Goal: Task Accomplishment & Management: Manage account settings

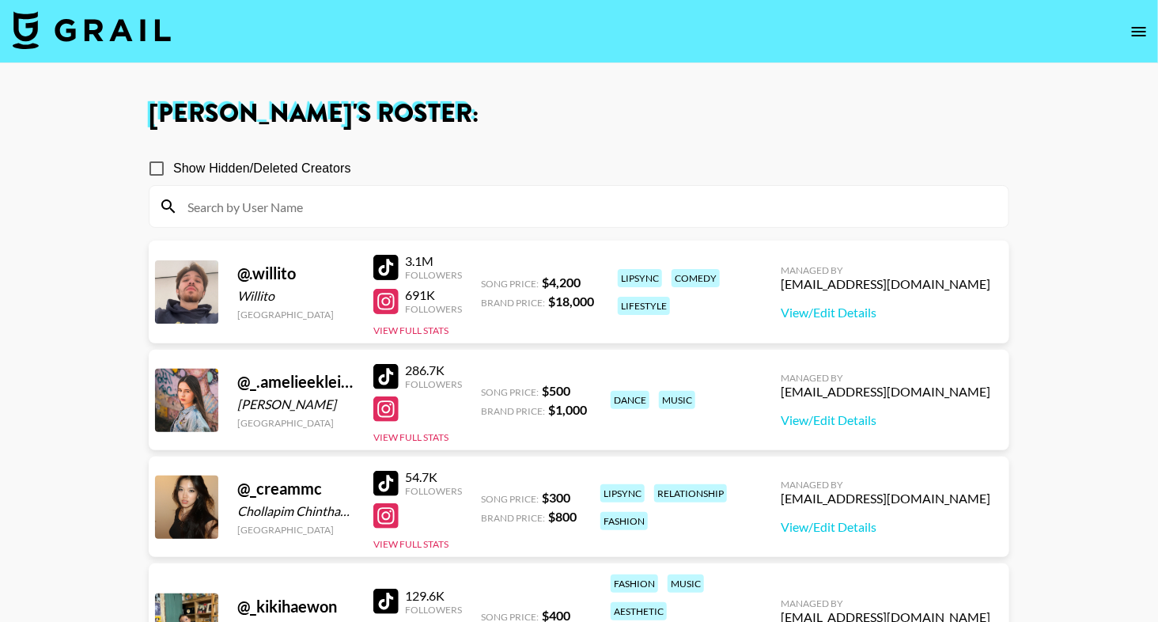
click at [127, 39] on img at bounding box center [92, 30] width 158 height 38
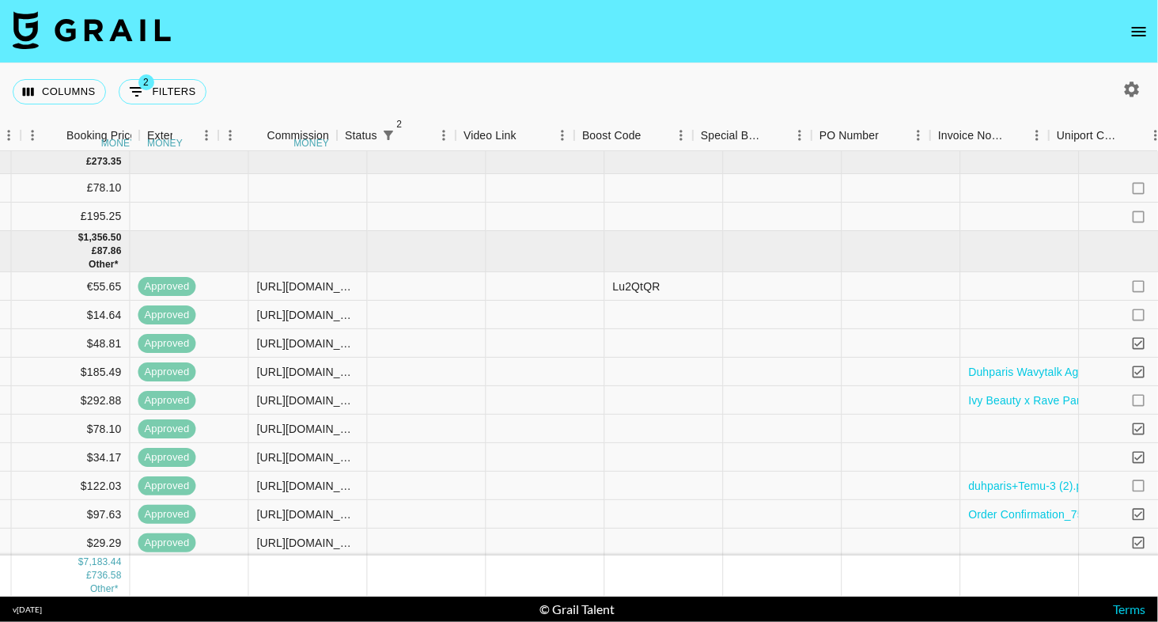
scroll to position [0, 1606]
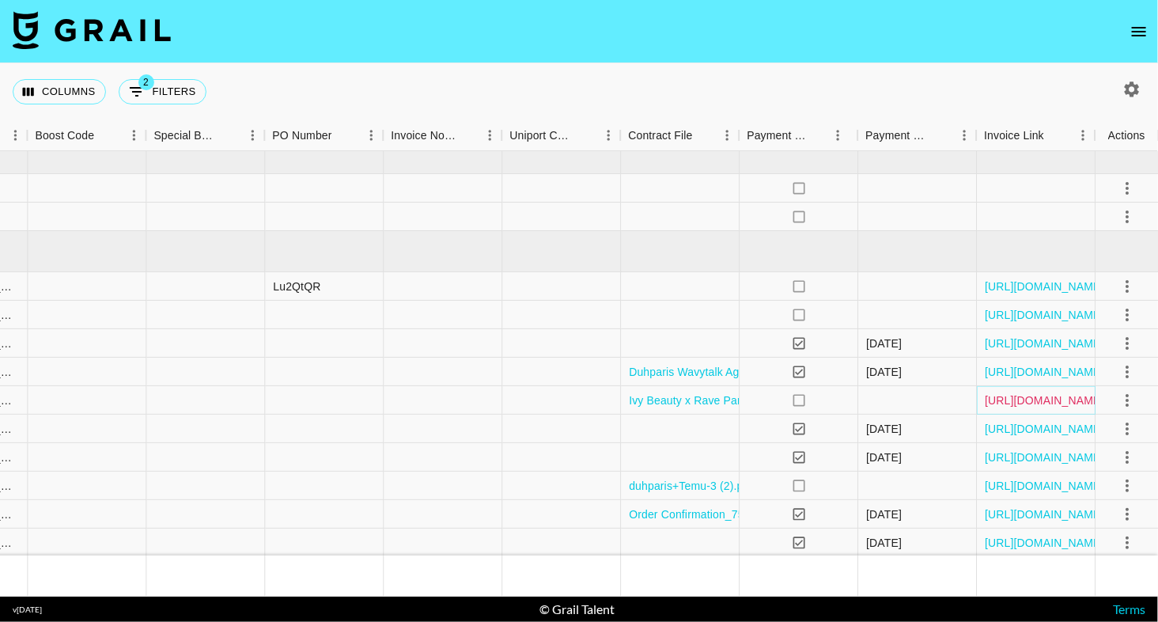
click at [1002, 398] on link "https://in.xero.com/XEmFqFlPv5FNdsDP4Te9WmnGFvfecwfeIJ7gM08i" at bounding box center [1044, 400] width 119 height 16
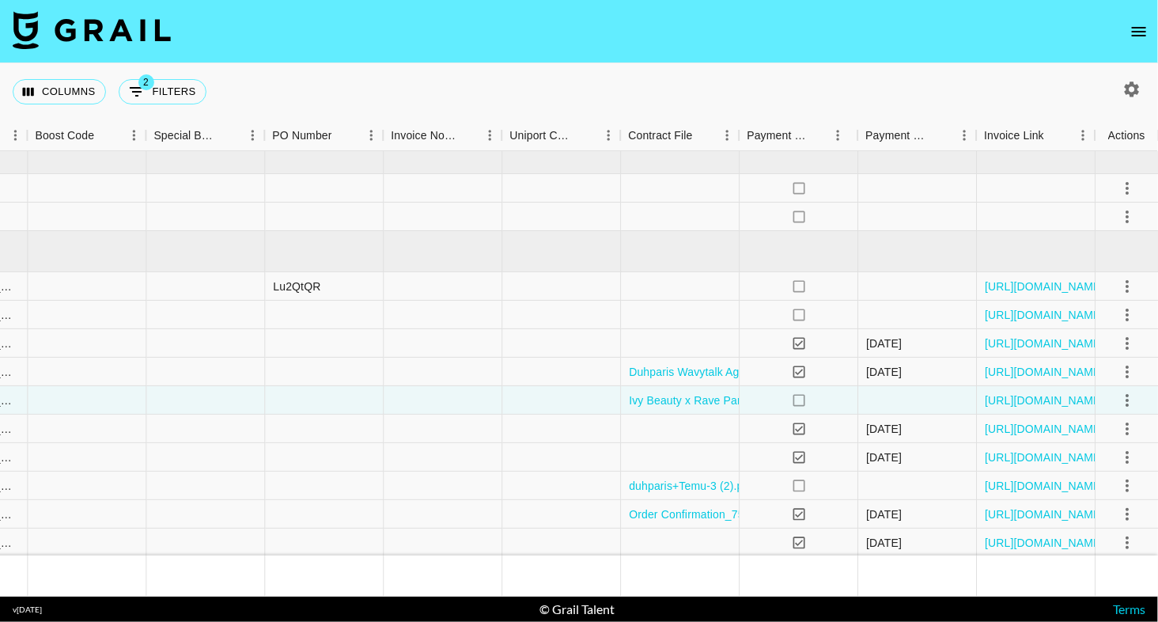
click at [1135, 36] on icon "open drawer" at bounding box center [1139, 31] width 19 height 19
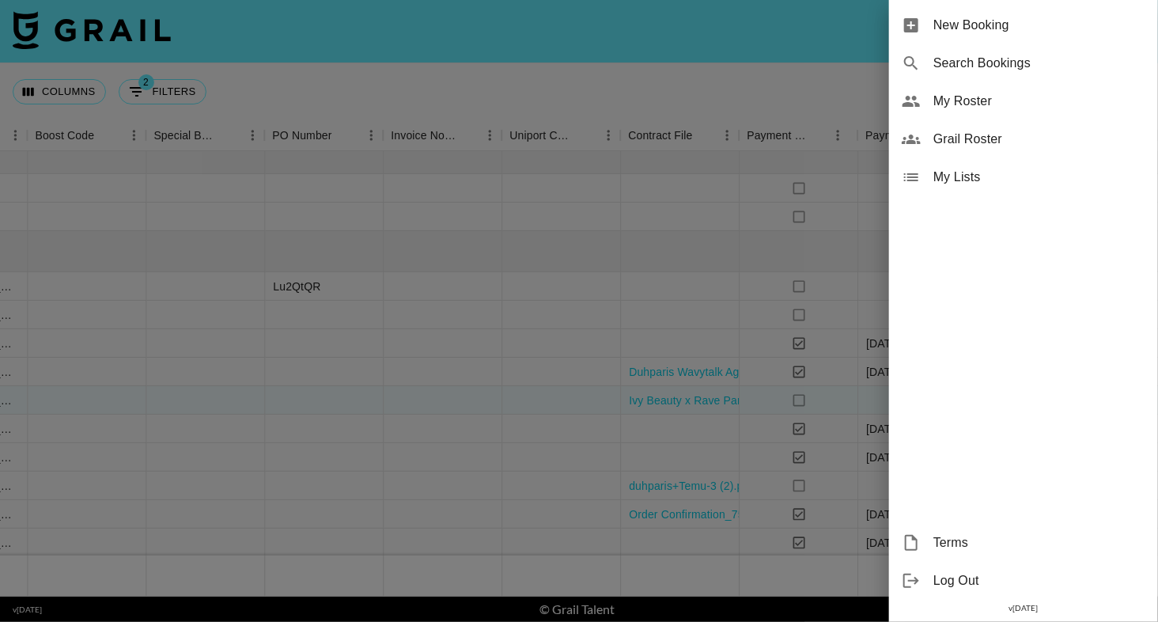
click at [982, 92] on span "My Roster" at bounding box center [1039, 101] width 212 height 19
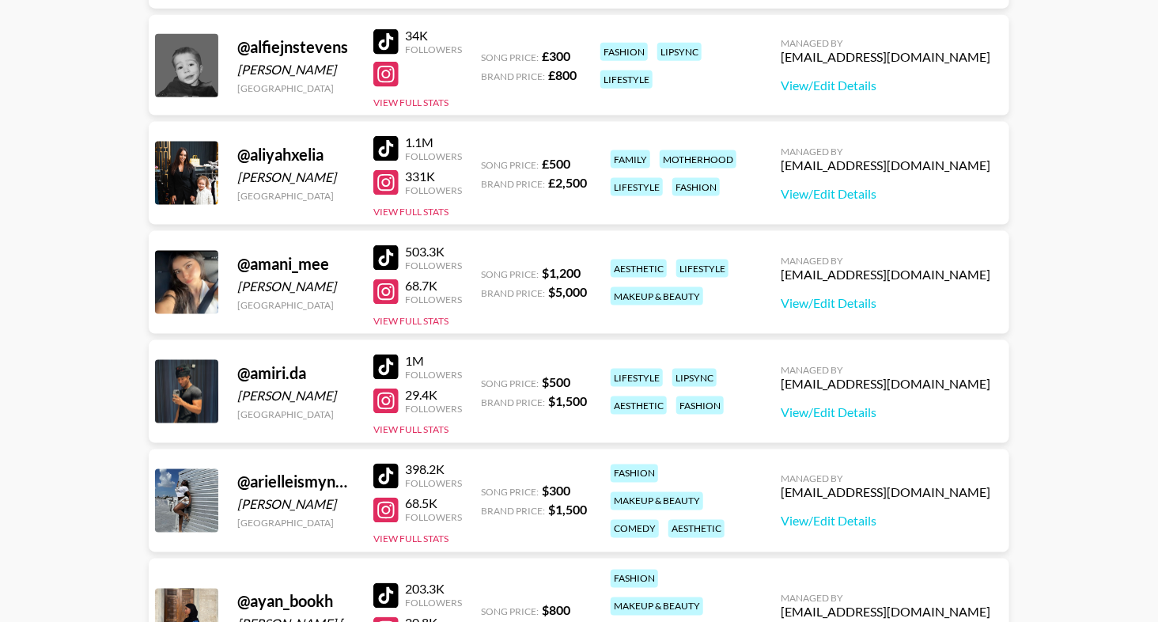
scroll to position [1252, 0]
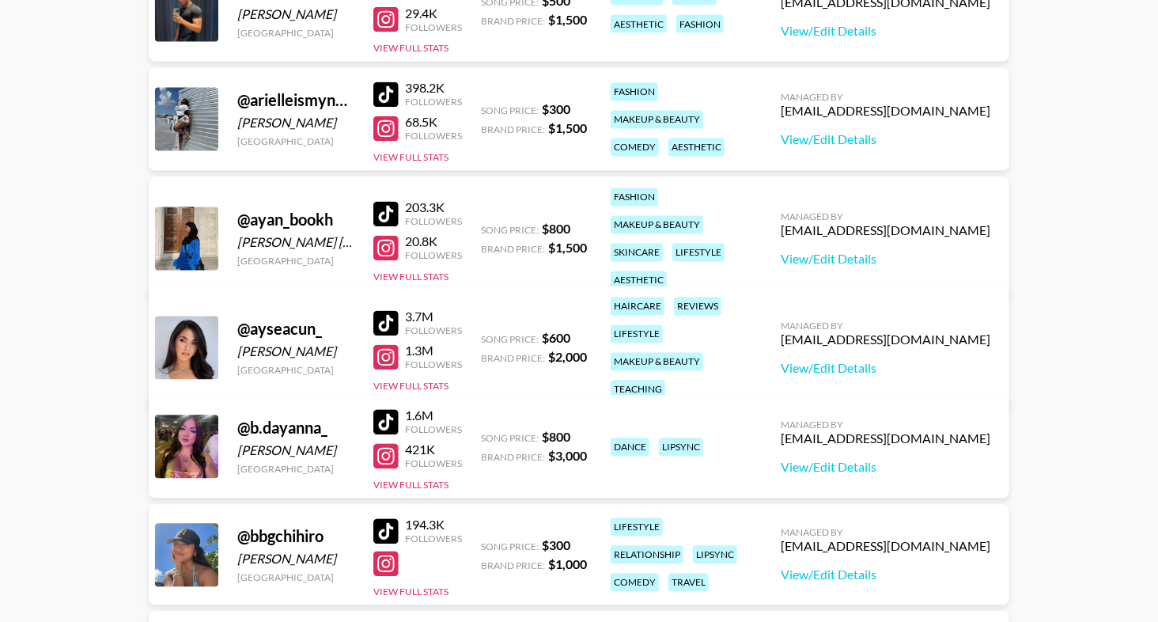
click at [396, 311] on div at bounding box center [385, 323] width 25 height 25
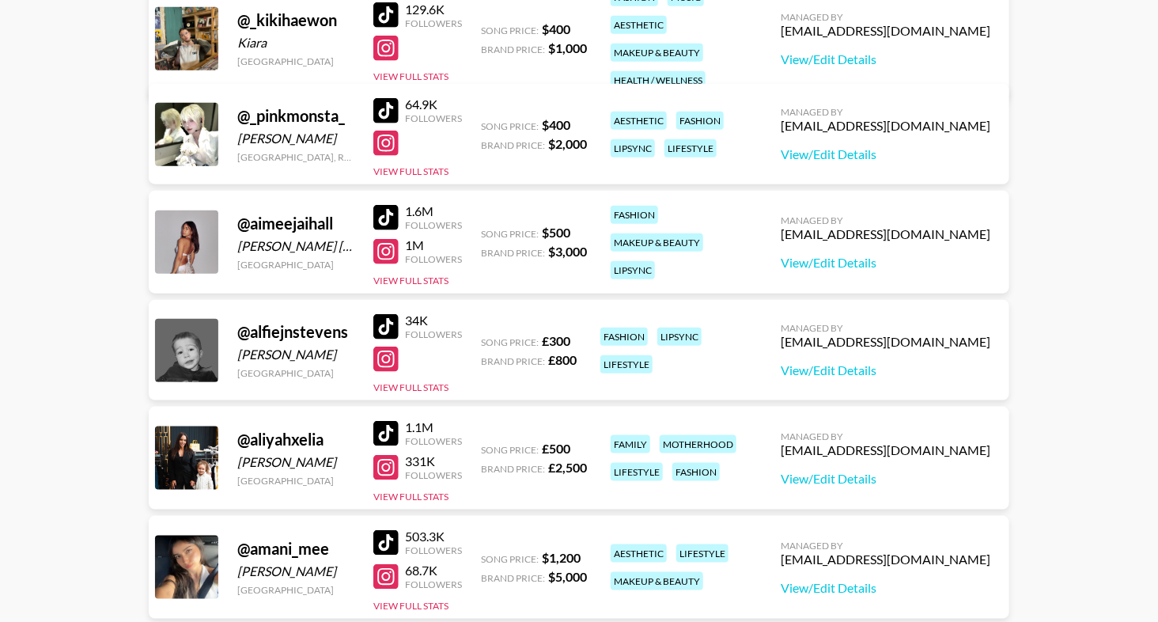
scroll to position [0, 0]
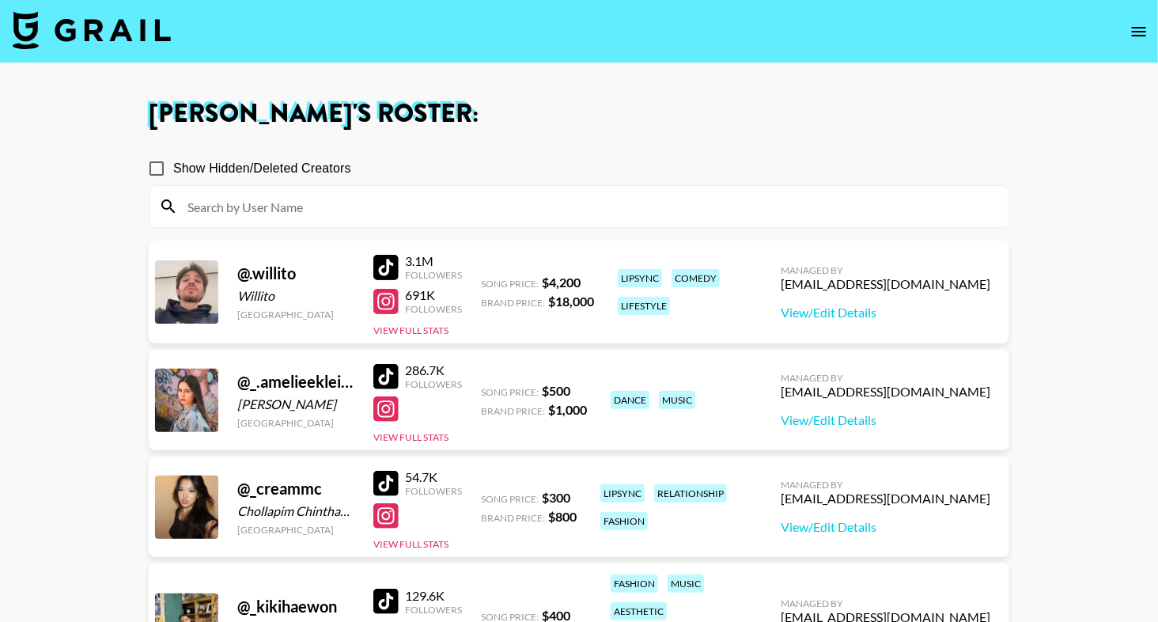
click at [466, 204] on input at bounding box center [588, 206] width 821 height 25
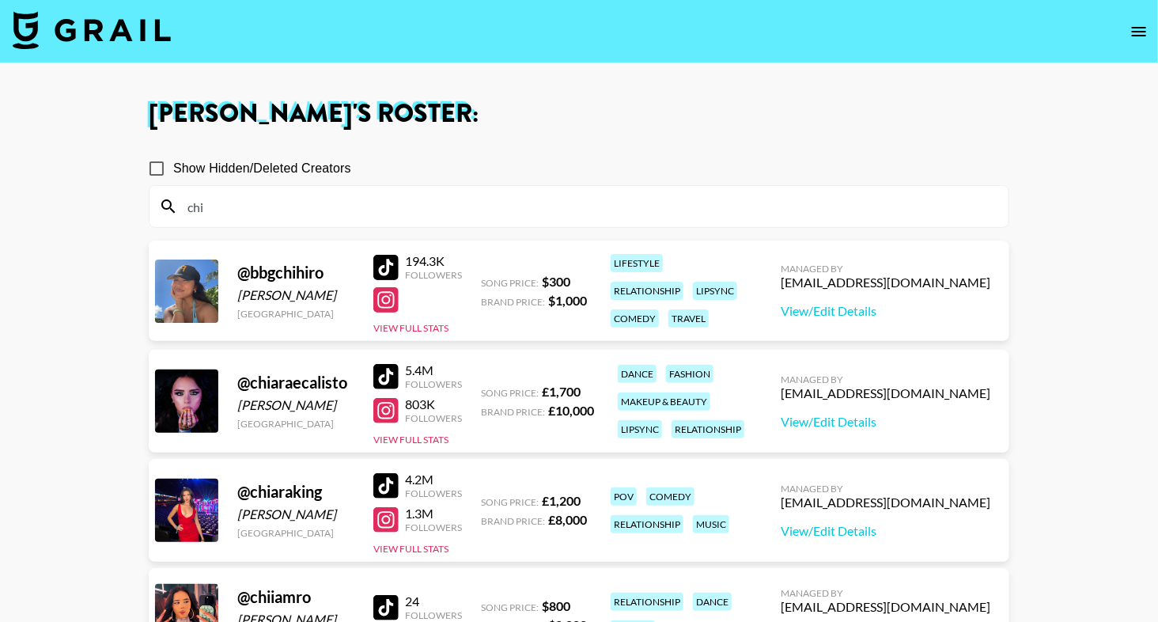
type input "chi"
click at [553, 152] on div "Show Hidden/Deleted Creators" at bounding box center [579, 168] width 861 height 33
click at [389, 371] on div at bounding box center [385, 376] width 25 height 25
click at [889, 426] on link "View/Edit Details" at bounding box center [886, 422] width 210 height 16
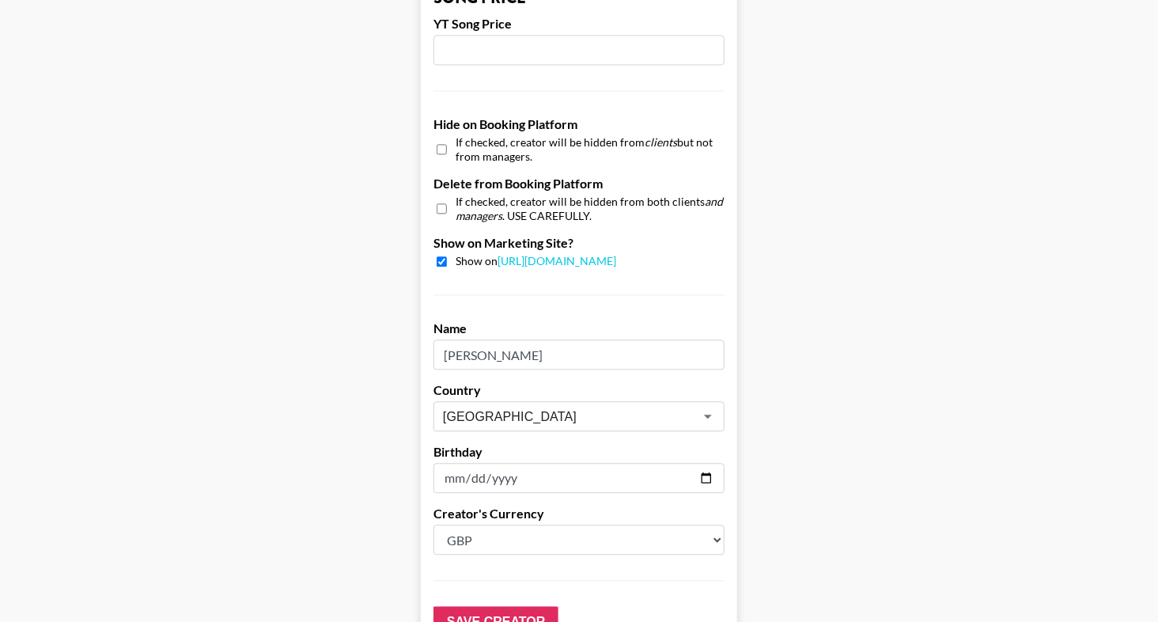
scroll to position [1520, 0]
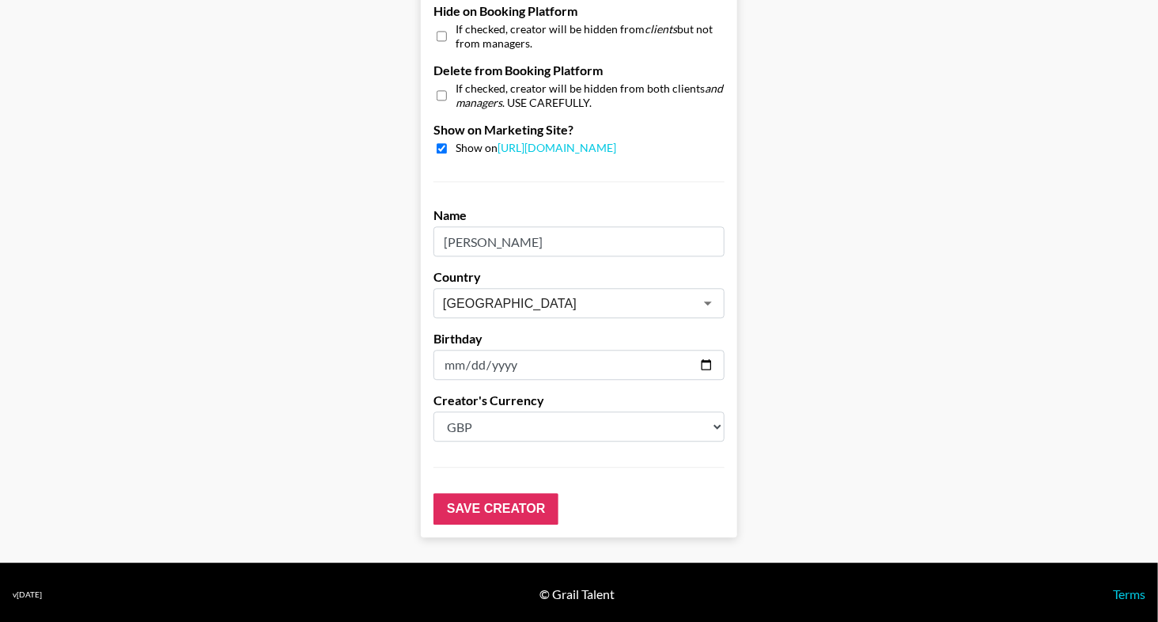
click at [506, 406] on div "Creator's Currency Select a Currency USD GBP" at bounding box center [579, 416] width 291 height 49
click at [506, 422] on select "Select a Currency USD GBP" at bounding box center [579, 426] width 291 height 30
select select "USD"
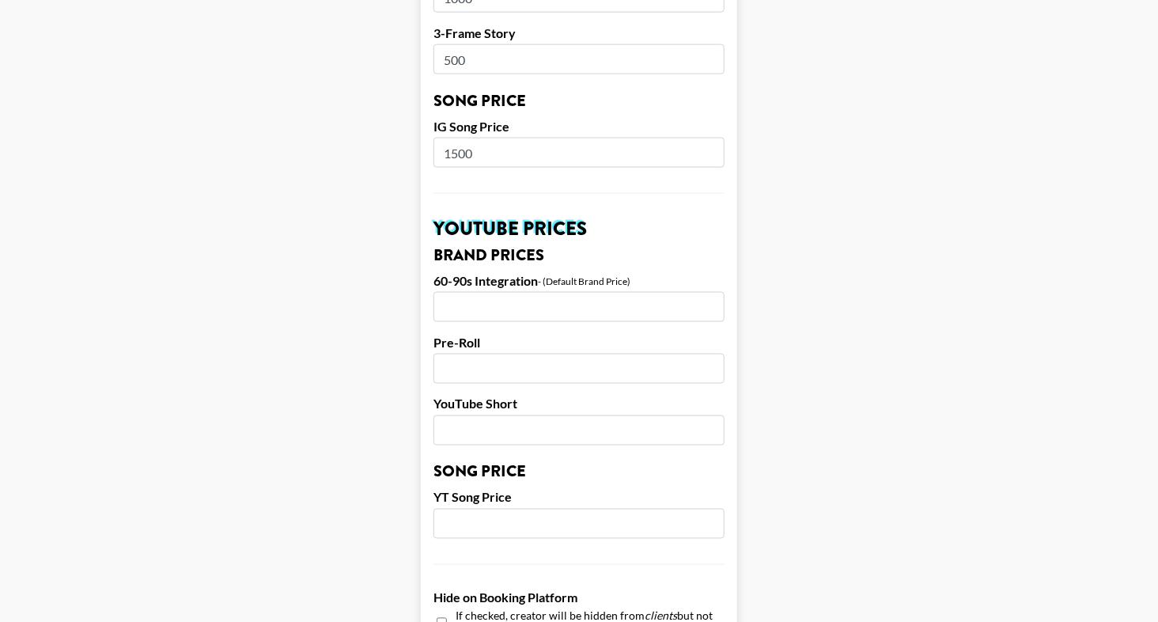
scroll to position [713, 0]
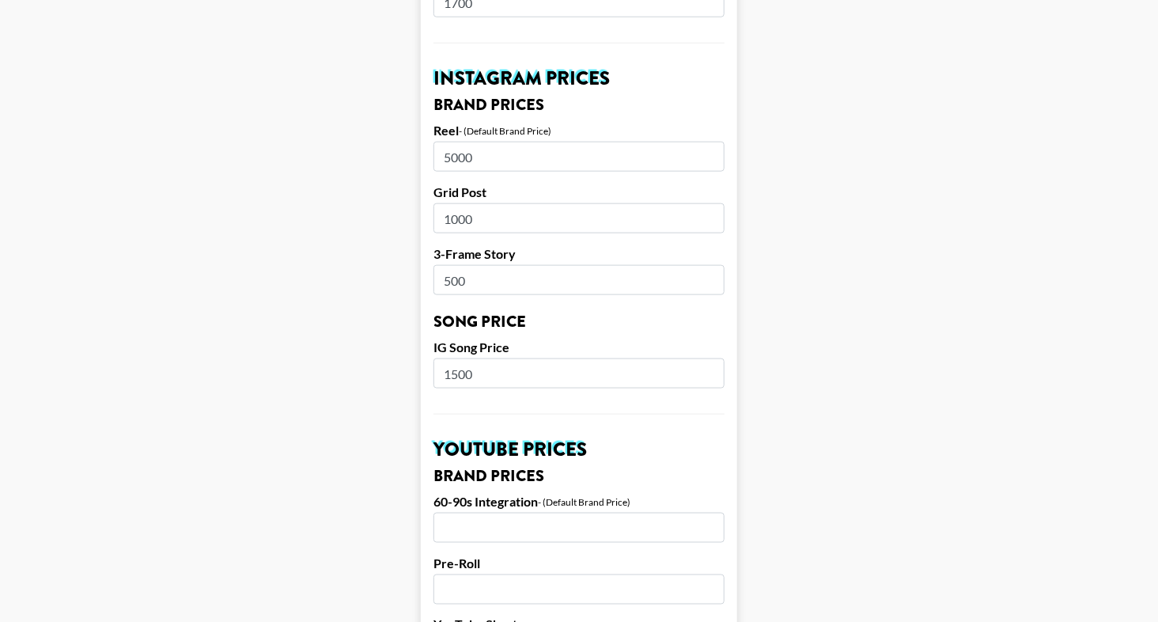
drag, startPoint x: 504, startPoint y: 371, endPoint x: 371, endPoint y: 371, distance: 132.9
click at [372, 371] on main "Airtable ID: recyRp2yrvYcsu0oq Manager(s) [EMAIL_ADDRESS][DOMAIN_NAME] ​ TikTok…" at bounding box center [579, 360] width 1133 height 1969
type input "2500"
click at [314, 360] on main "Airtable ID: recyRp2yrvYcsu0oq Manager(s) [EMAIL_ADDRESS][DOMAIN_NAME] ​ TikTok…" at bounding box center [579, 360] width 1133 height 1969
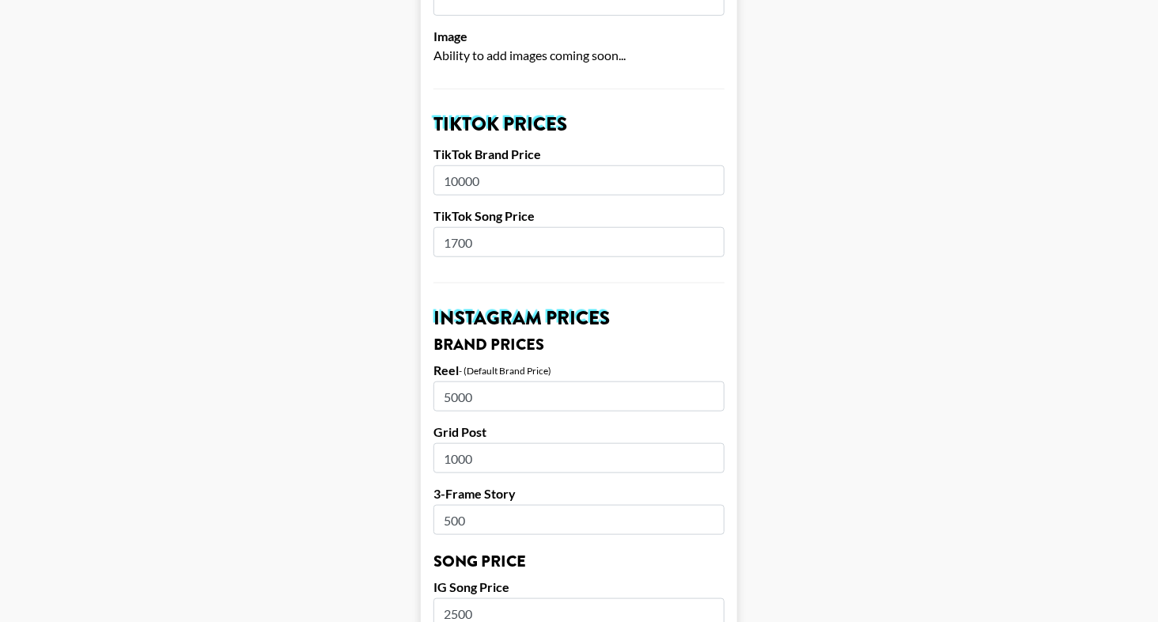
scroll to position [474, 0]
drag, startPoint x: 482, startPoint y: 247, endPoint x: 410, endPoint y: 241, distance: 72.2
click at [410, 243] on main "Airtable ID: recyRp2yrvYcsu0oq Manager(s) [EMAIL_ADDRESS][DOMAIN_NAME] ​ TikTok…" at bounding box center [579, 599] width 1133 height 1969
type input "2500"
click at [343, 229] on main "Airtable ID: recyRp2yrvYcsu0oq Manager(s) [EMAIL_ADDRESS][DOMAIN_NAME] ​ TikTok…" at bounding box center [579, 599] width 1133 height 1969
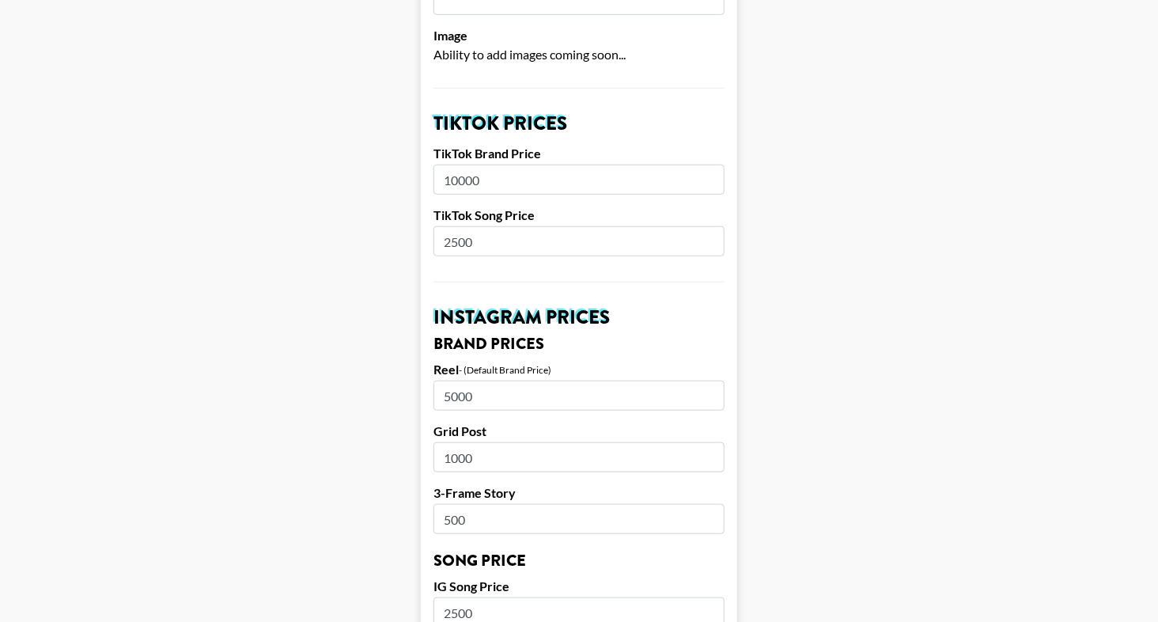
scroll to position [1520, 0]
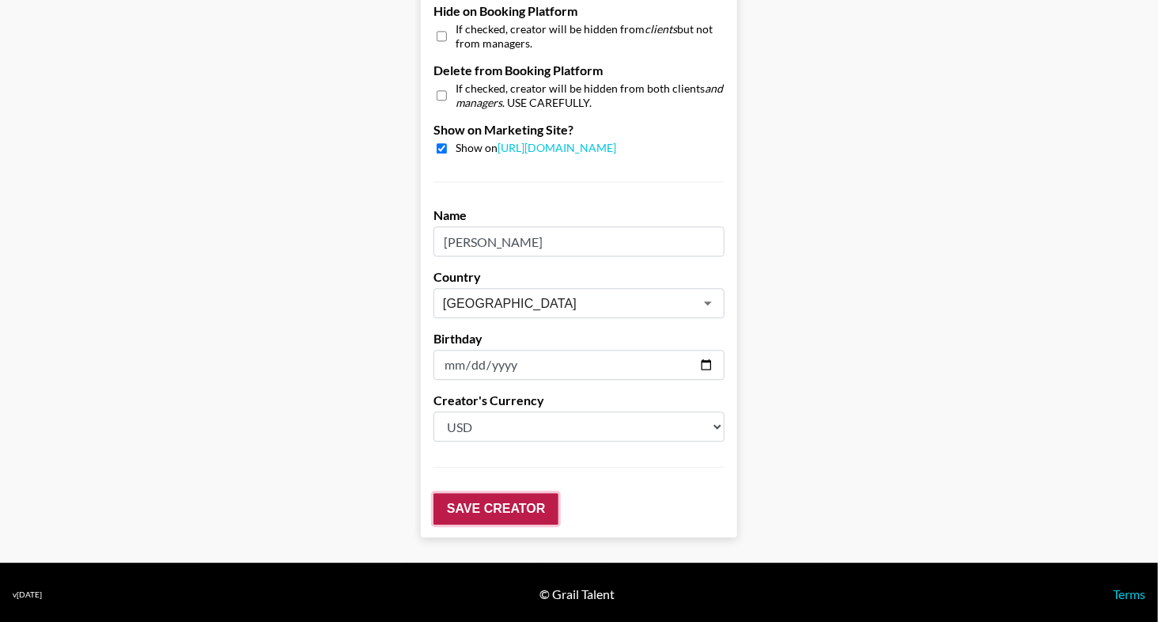
click at [509, 506] on input "Save Creator" at bounding box center [496, 509] width 125 height 32
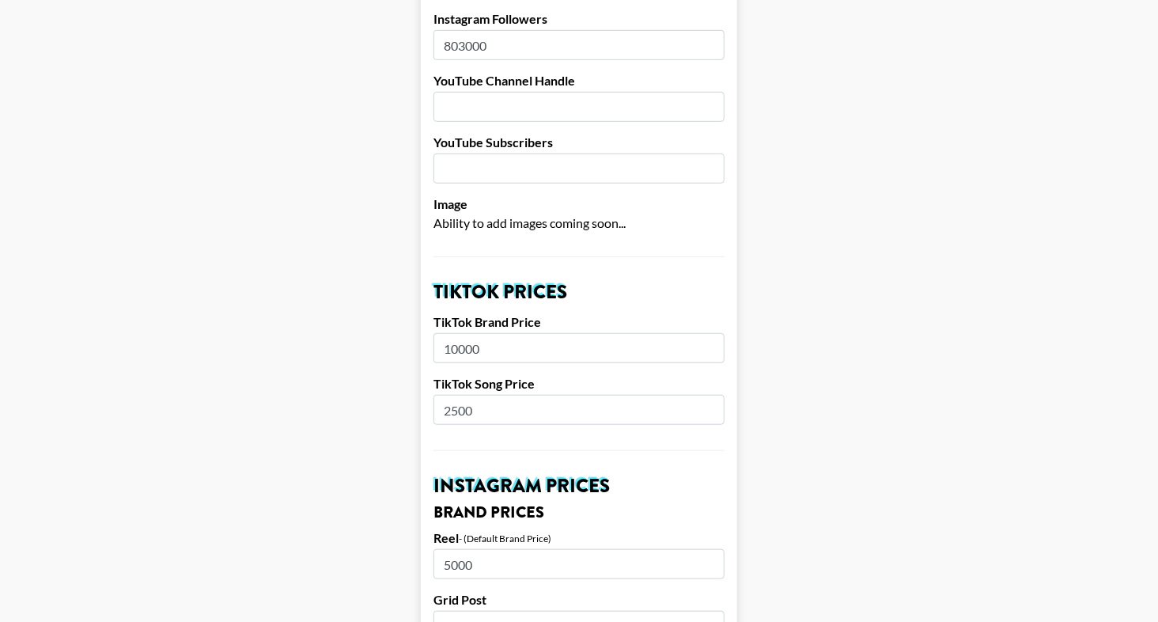
scroll to position [0, 0]
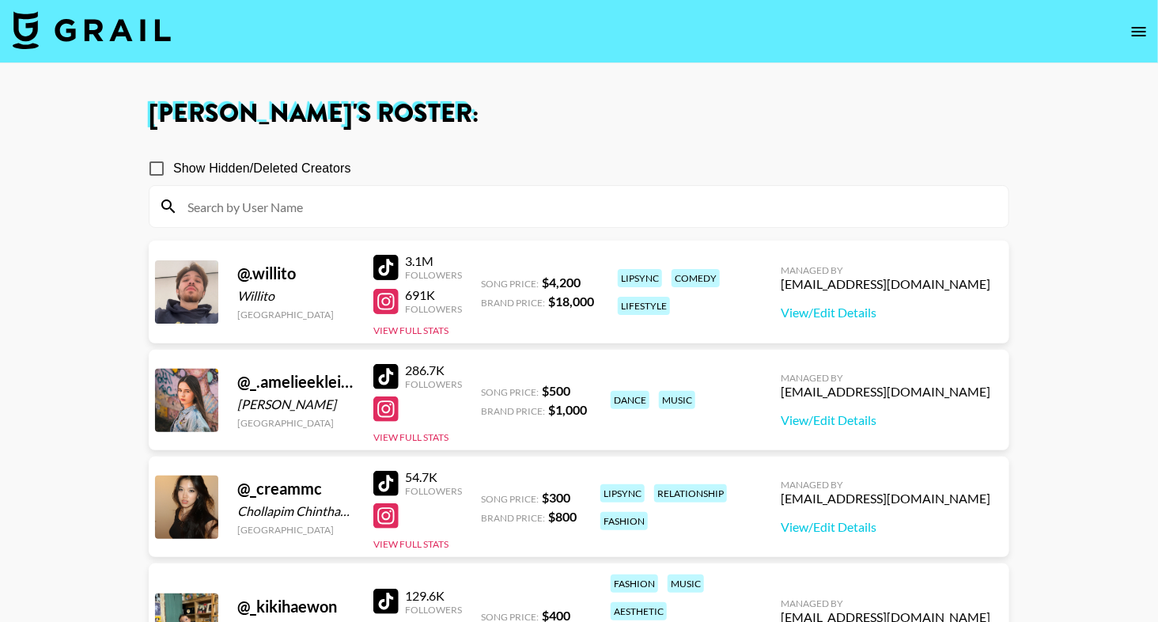
scroll to position [138, 0]
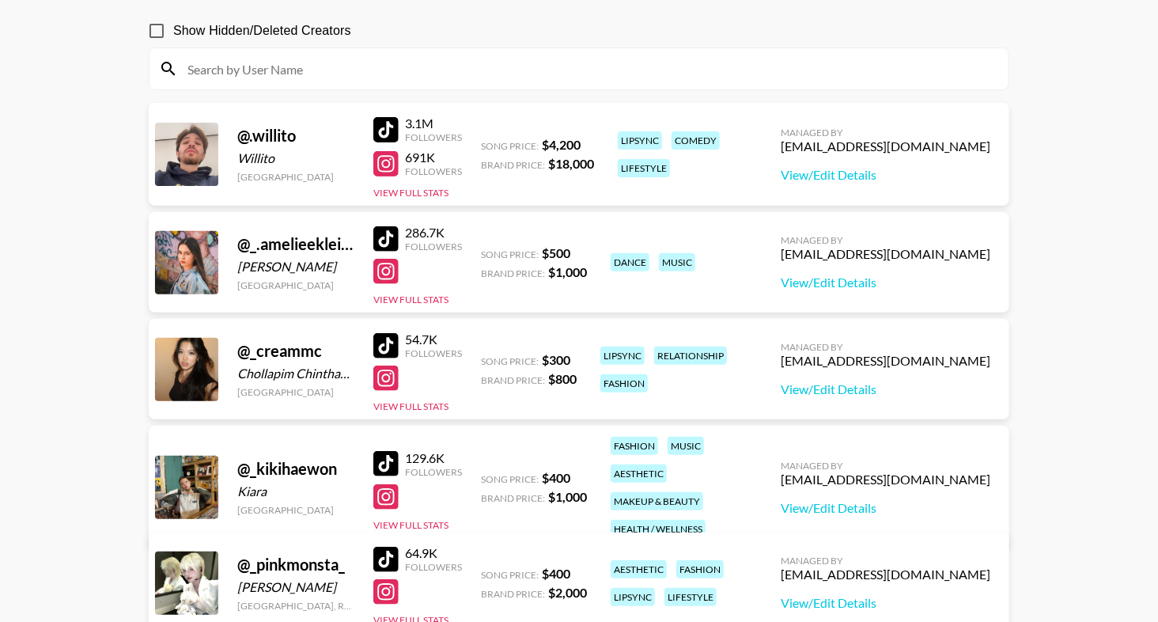
click at [507, 65] on input at bounding box center [588, 68] width 821 height 25
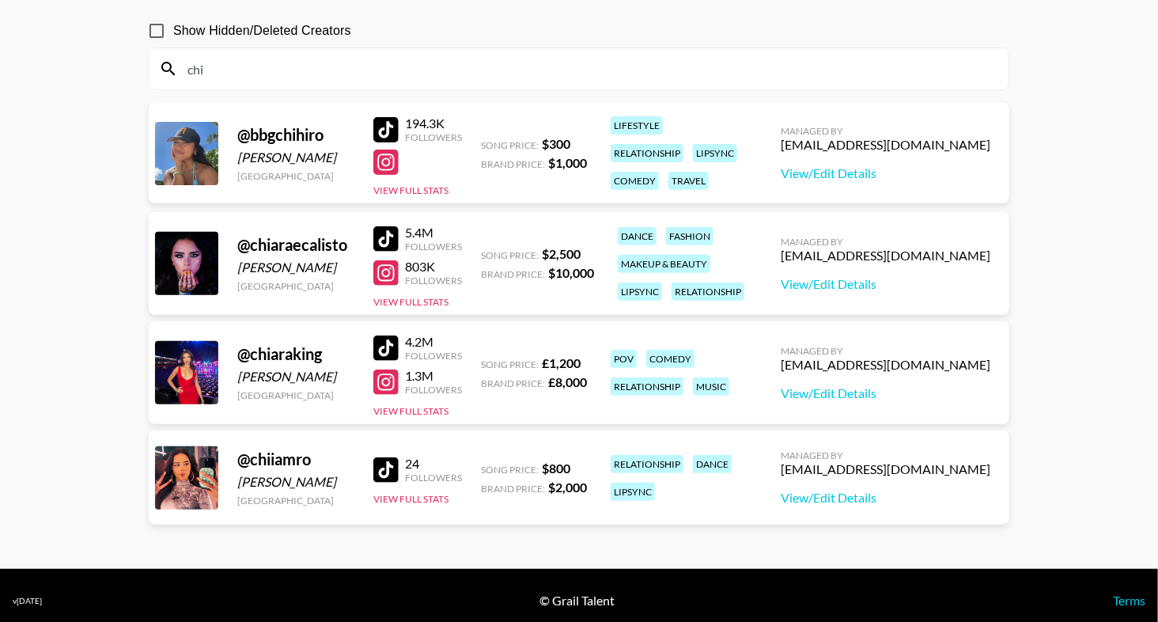
type input "chi"
click at [625, 41] on div "Show Hidden/Deleted Creators" at bounding box center [579, 30] width 861 height 33
click at [248, 73] on input "chi" at bounding box center [588, 68] width 821 height 25
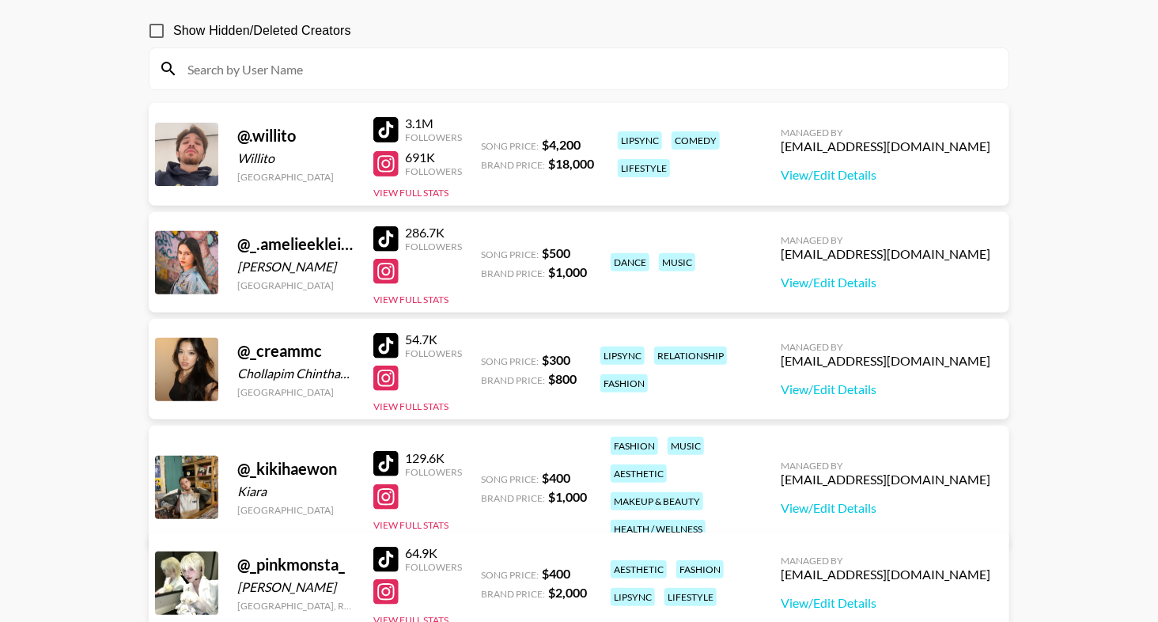
scroll to position [0, 0]
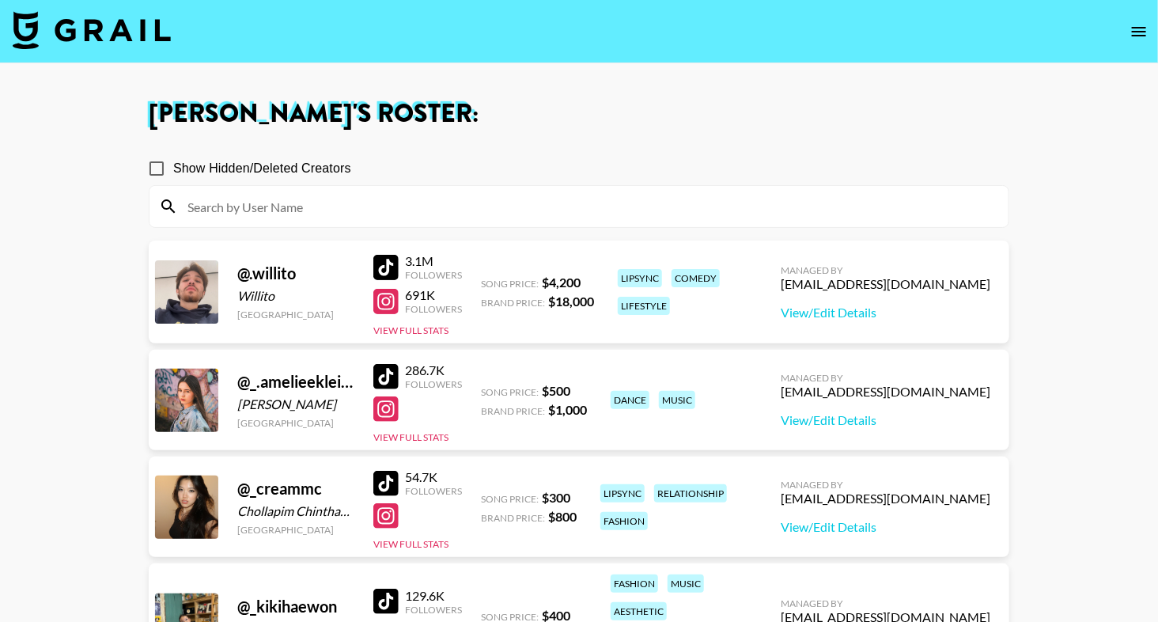
click at [1141, 43] on button "open drawer" at bounding box center [1139, 32] width 32 height 32
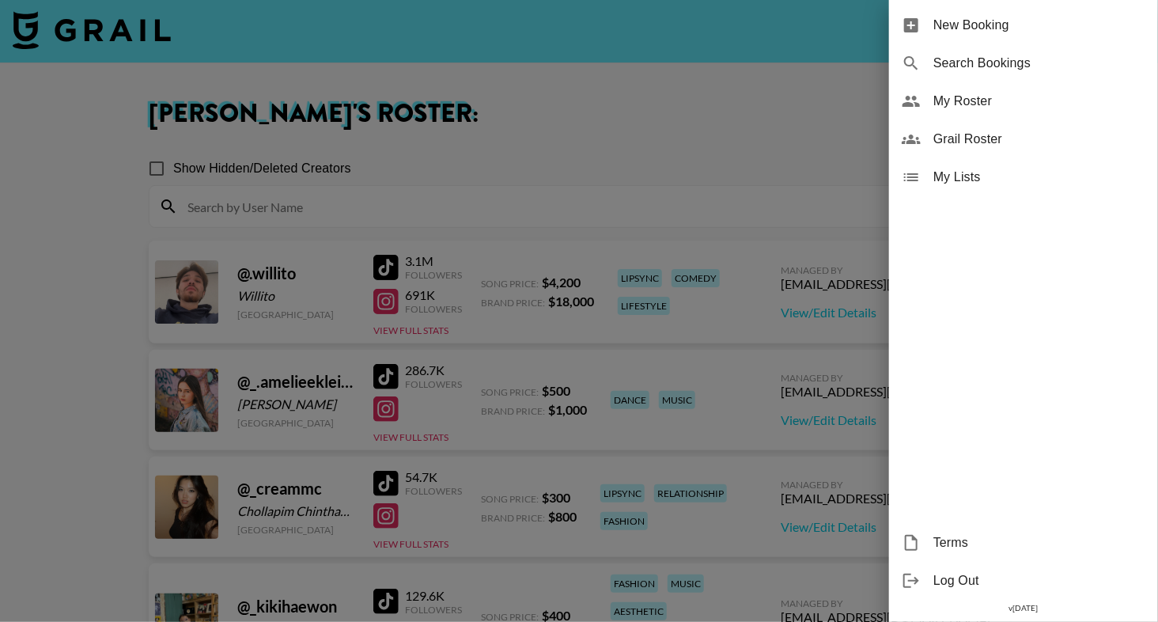
click at [988, 127] on div "Grail Roster" at bounding box center [1023, 139] width 269 height 38
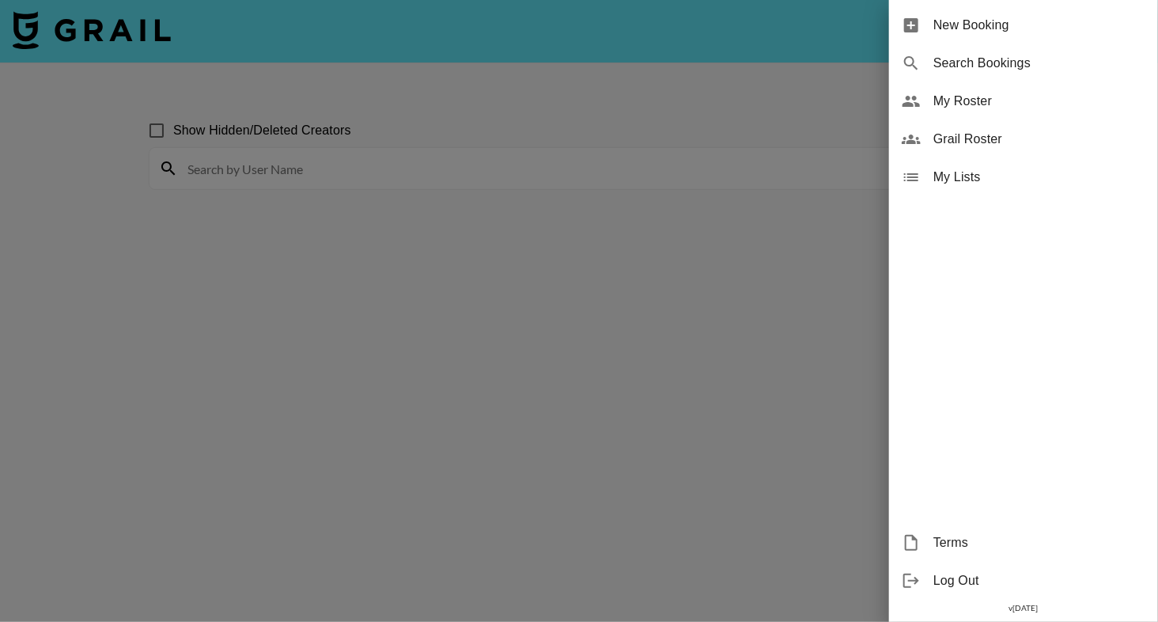
click at [575, 181] on div at bounding box center [579, 311] width 1158 height 622
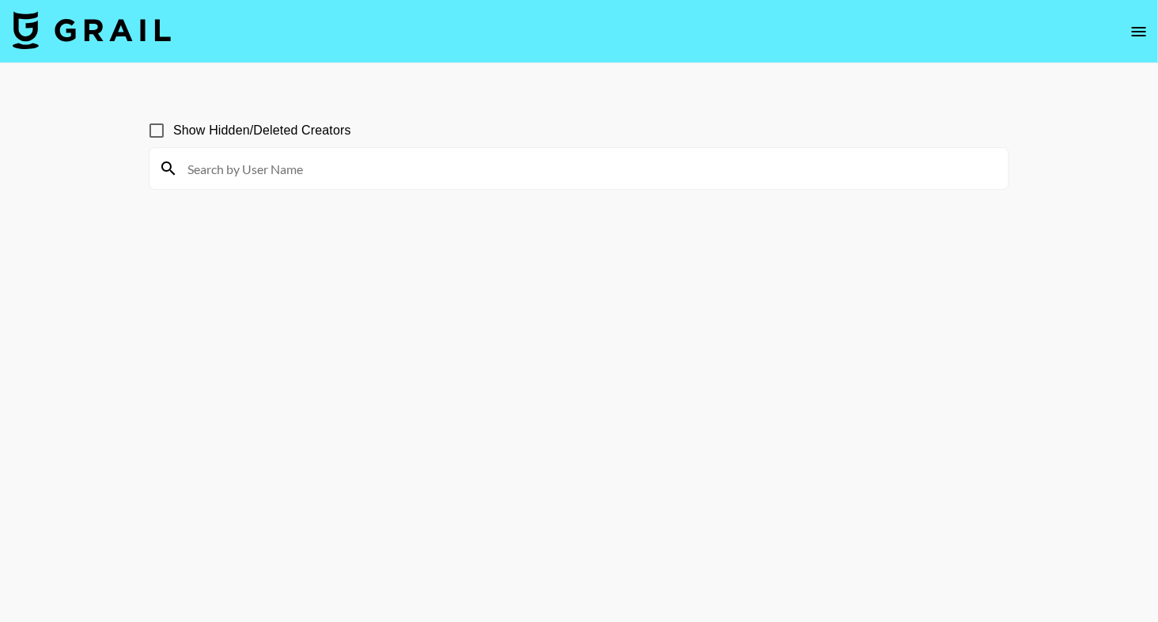
click at [602, 166] on input at bounding box center [588, 168] width 821 height 25
click at [132, 169] on main "Show Hidden/Deleted Creators impostor" at bounding box center [579, 348] width 1158 height 571
click at [222, 169] on input "impostor" at bounding box center [588, 168] width 821 height 25
click at [303, 177] on input "impostor" at bounding box center [588, 168] width 821 height 25
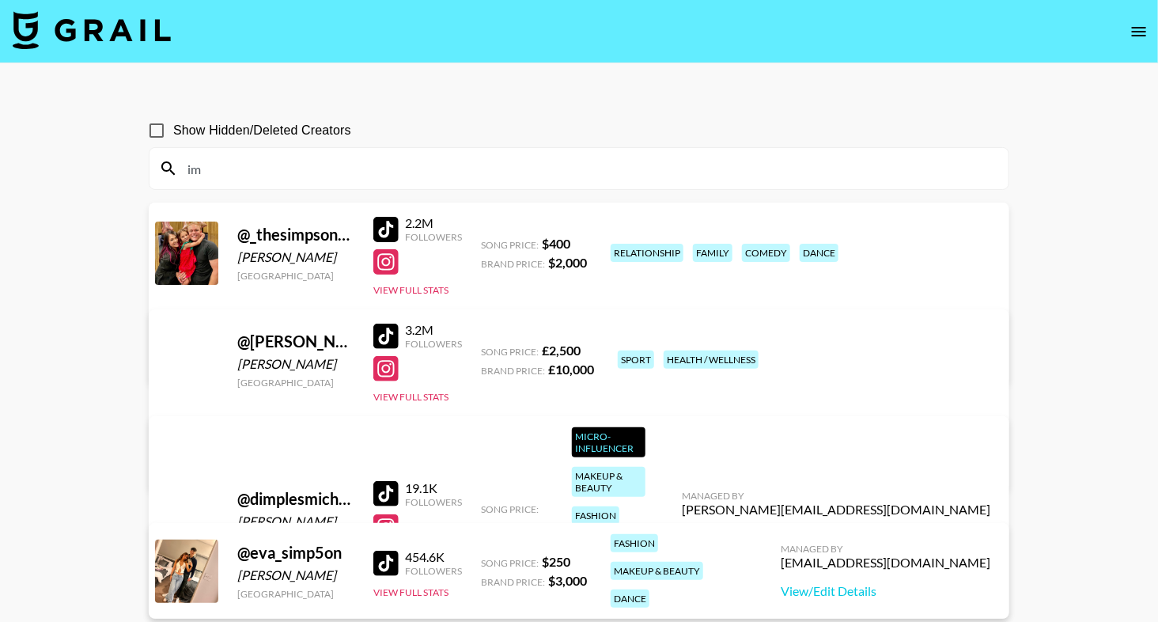
type input "i"
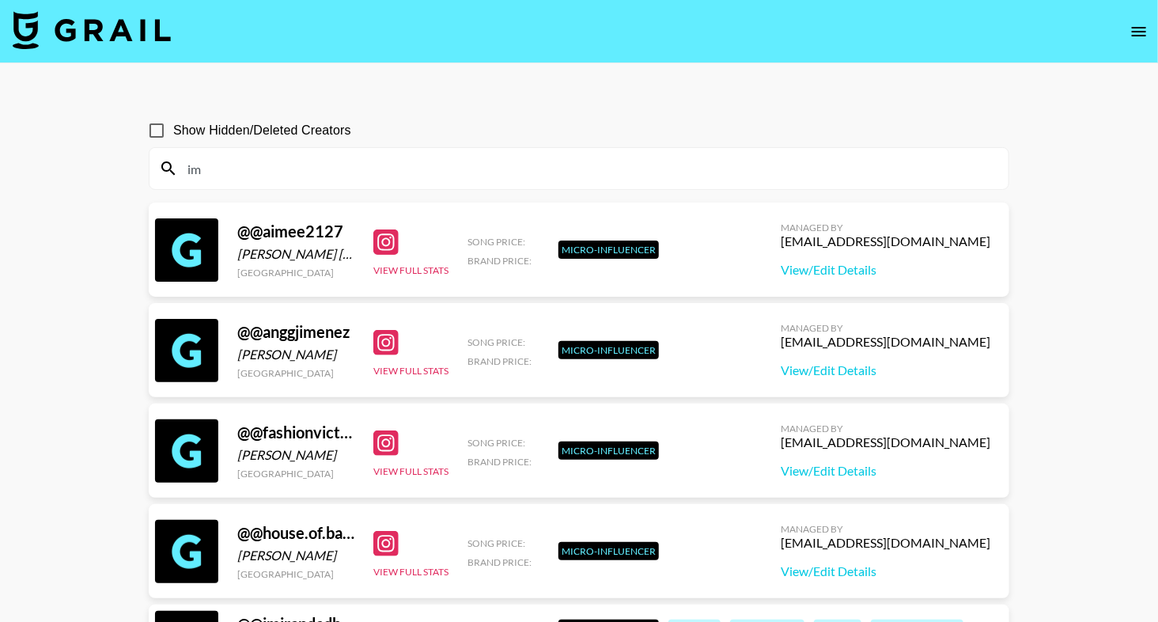
type input "i"
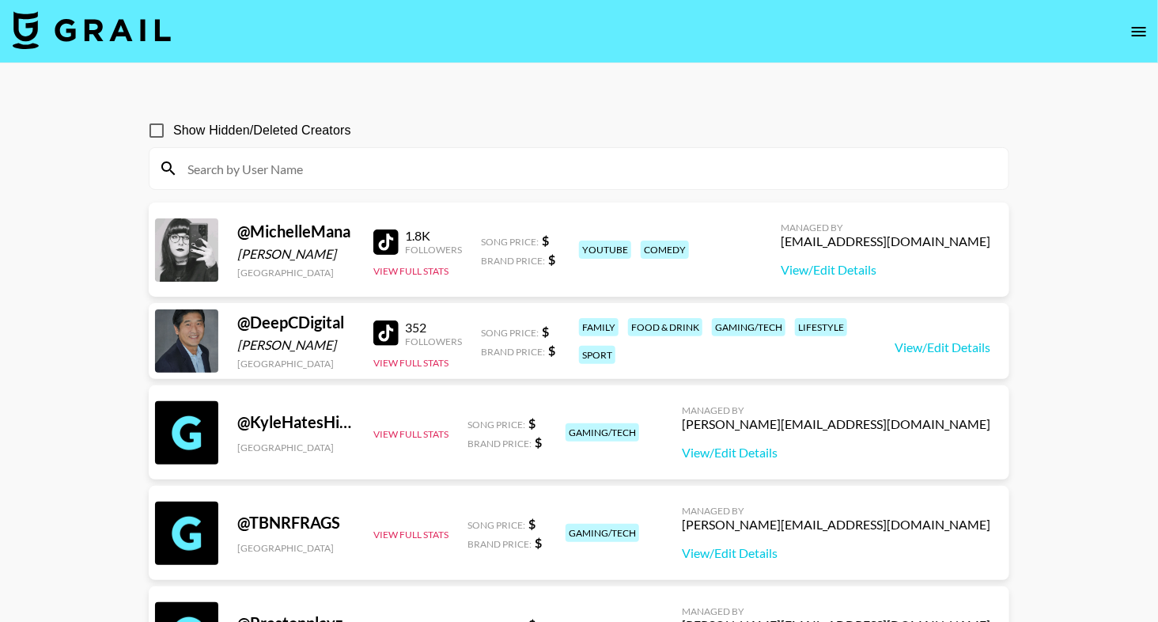
click at [1134, 39] on icon "open drawer" at bounding box center [1139, 31] width 19 height 19
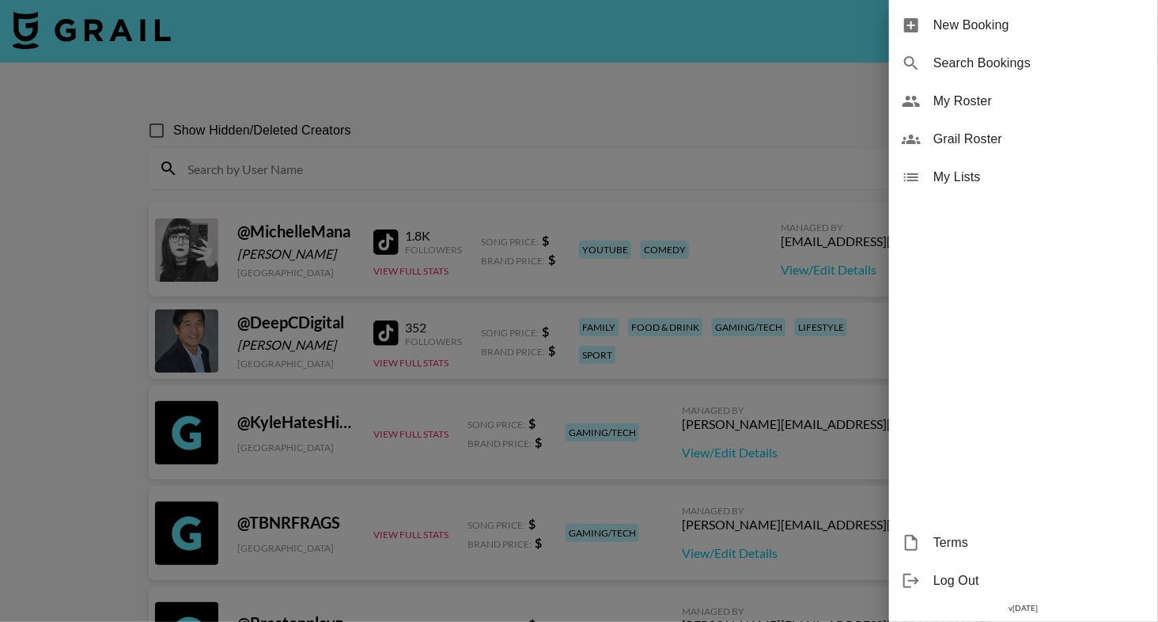
click at [979, 101] on span "My Roster" at bounding box center [1039, 101] width 212 height 19
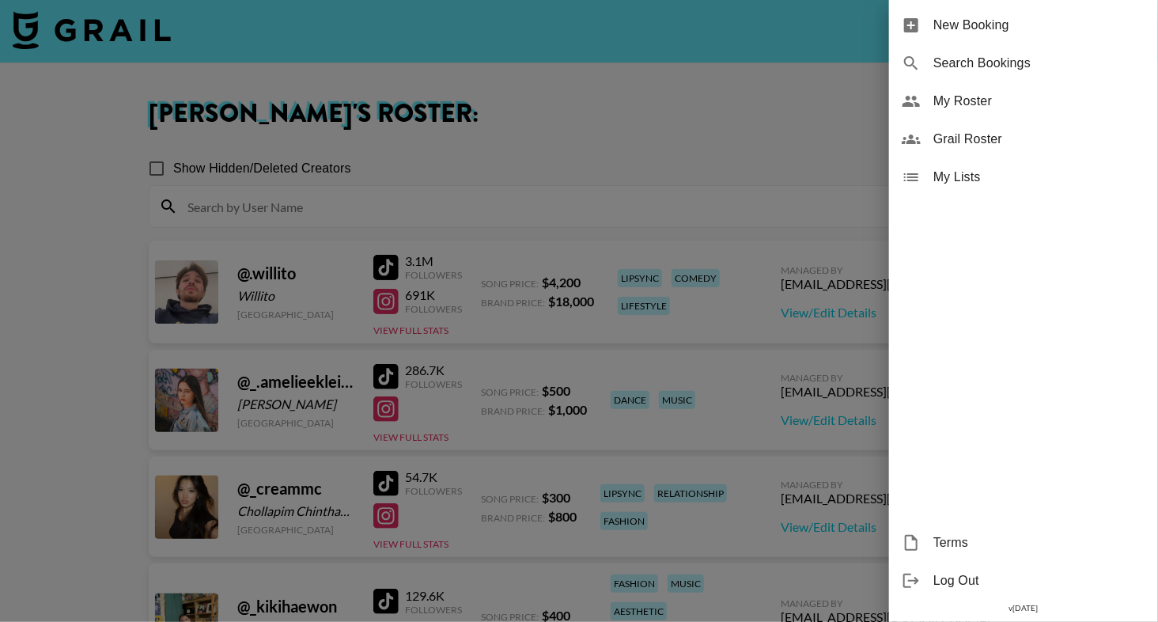
click at [524, 168] on div at bounding box center [579, 311] width 1158 height 622
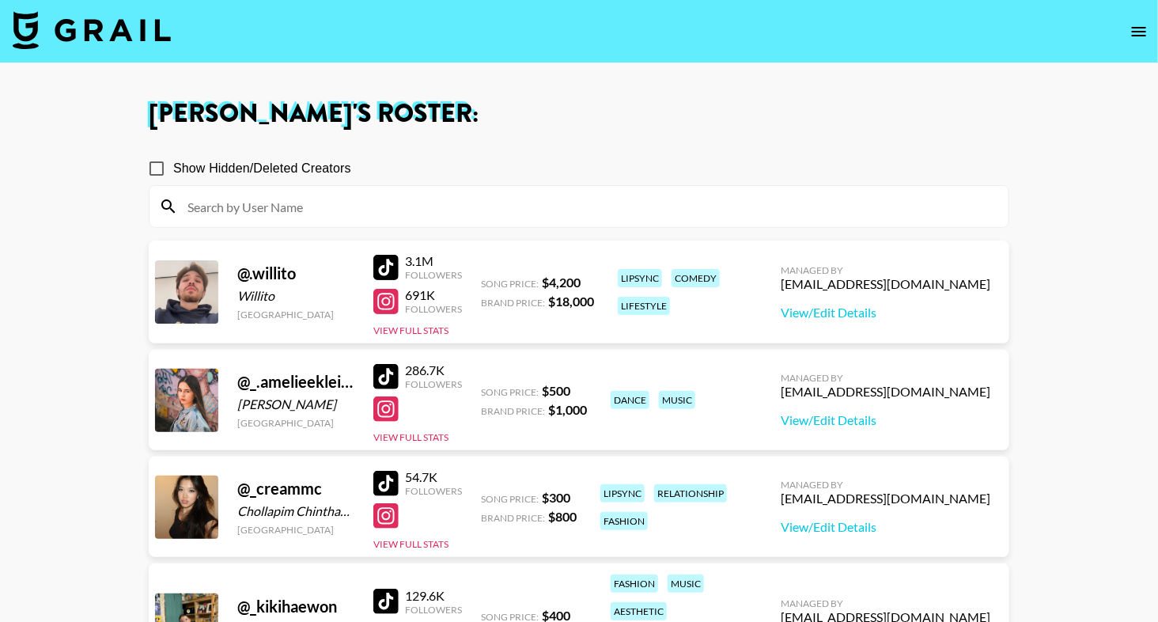
click at [518, 214] on input at bounding box center [588, 206] width 821 height 25
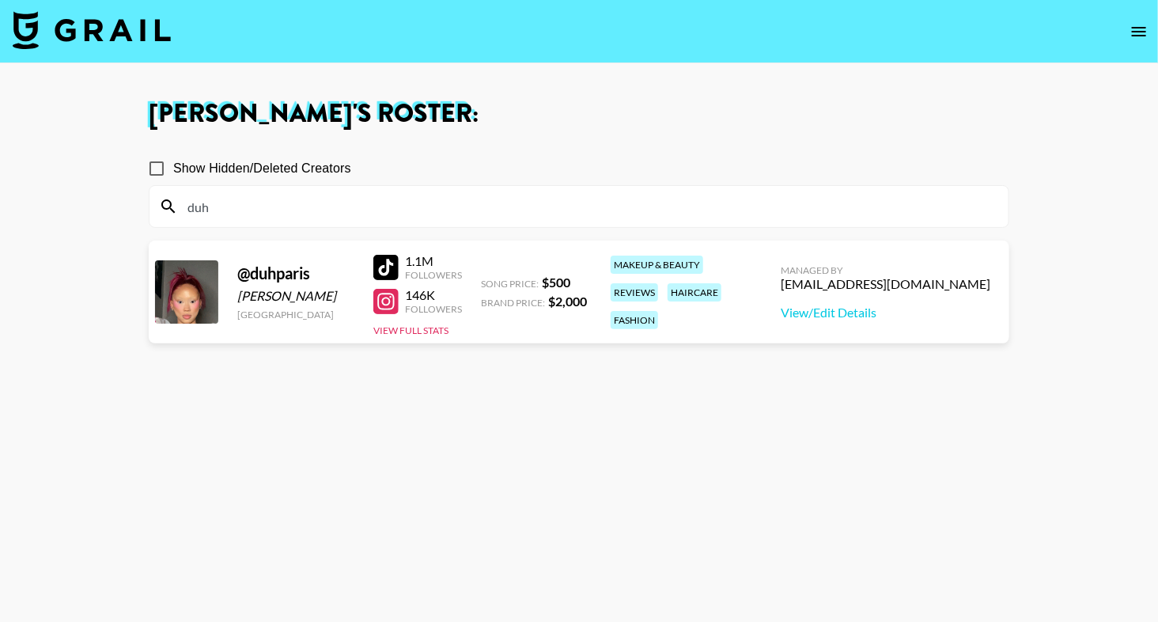
type input "duh"
click at [636, 114] on h1 "Eve Hartney 's Roster:" at bounding box center [579, 113] width 861 height 25
drag, startPoint x: 383, startPoint y: 269, endPoint x: 335, endPoint y: 3, distance: 270.0
click at [0, 0] on section "Eve Hartney 's Roster: Show Hidden/Deleted Creators duh @ duhparis Paris Stine …" at bounding box center [579, 368] width 1158 height 736
click at [232, 202] on input "duh" at bounding box center [588, 206] width 821 height 25
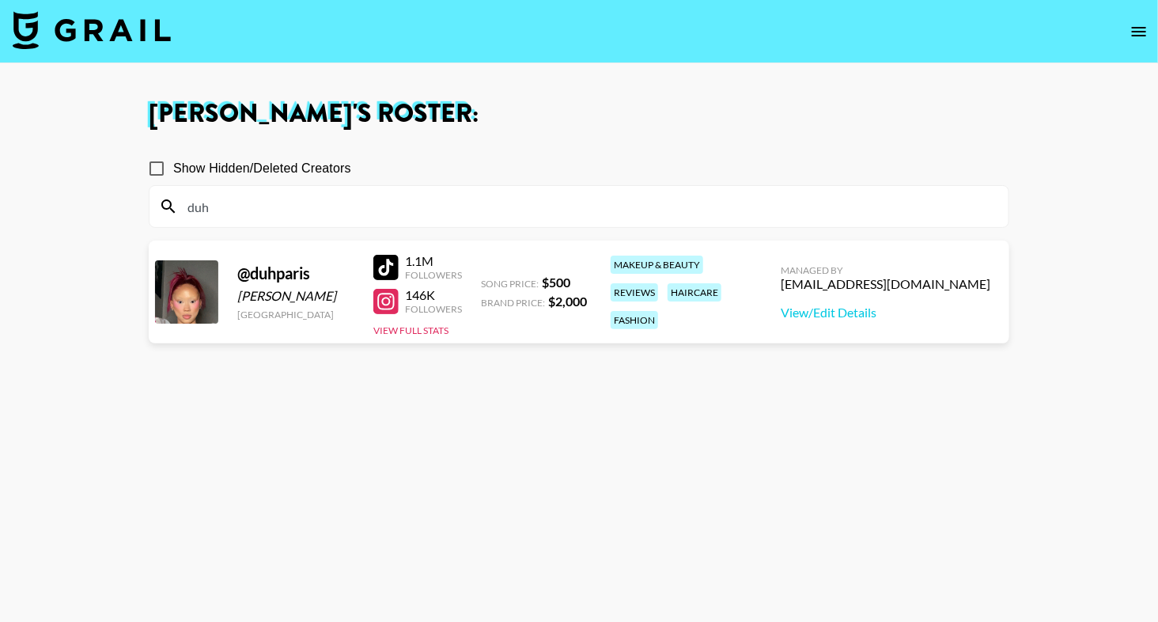
click at [232, 202] on input "duh" at bounding box center [588, 206] width 821 height 25
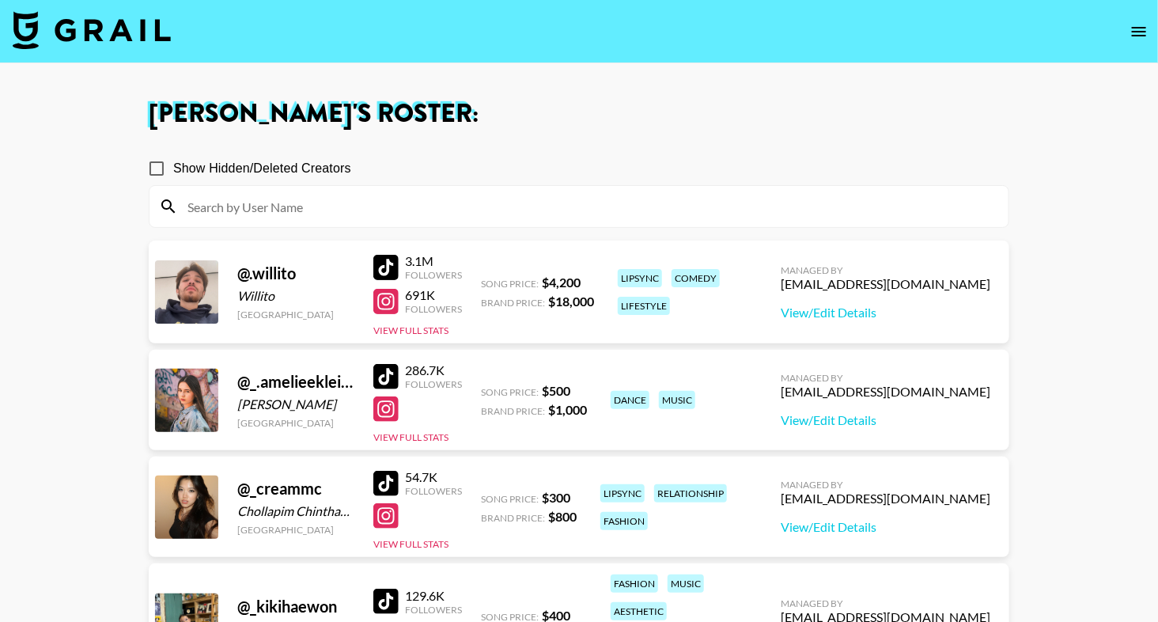
click at [104, 36] on img at bounding box center [92, 30] width 158 height 38
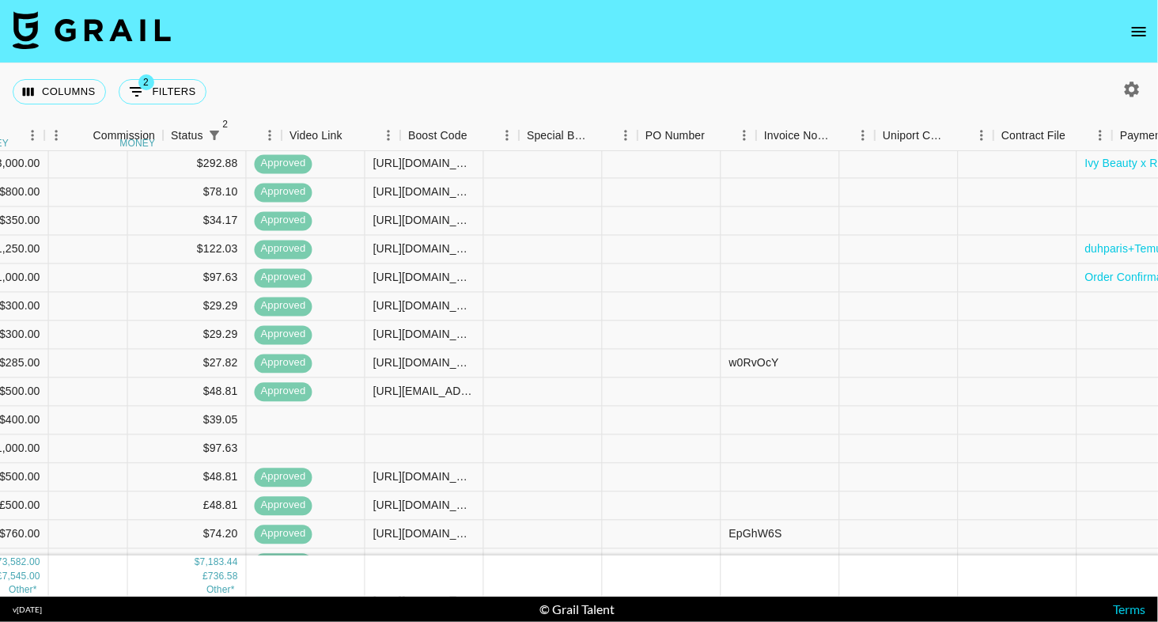
scroll to position [236, 1606]
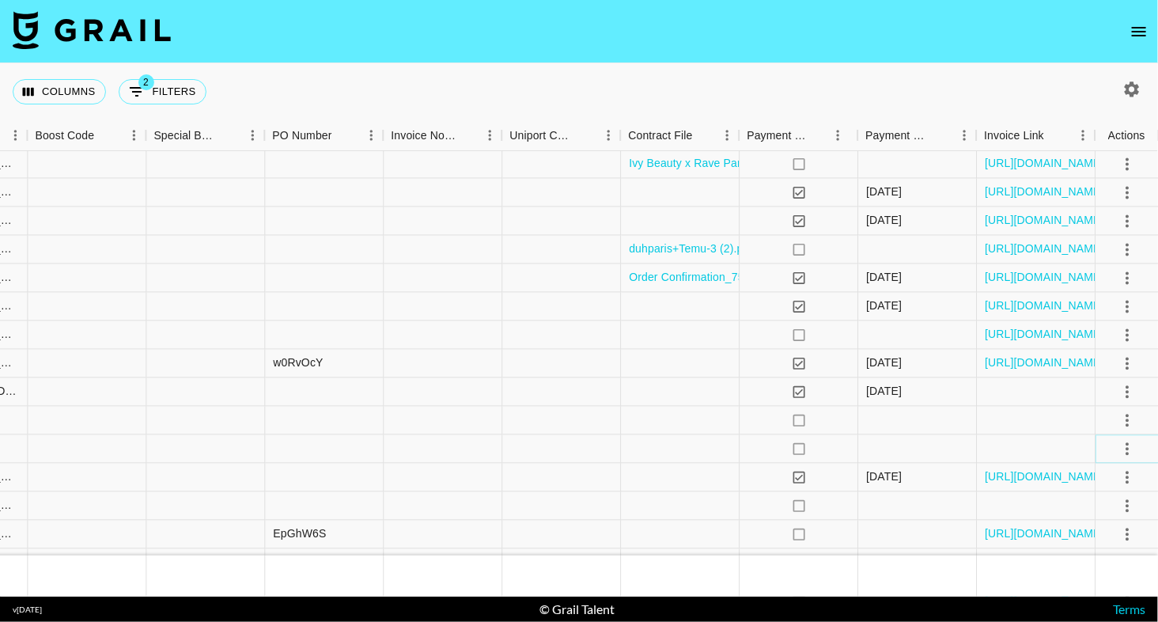
click at [1128, 455] on icon "select merge strategy" at bounding box center [1127, 448] width 19 height 19
click at [1115, 475] on li "Confirm" at bounding box center [1106, 482] width 103 height 28
click at [1098, 541] on li "Draft Created" at bounding box center [1106, 538] width 103 height 28
click at [970, 62] on nav at bounding box center [579, 31] width 1158 height 63
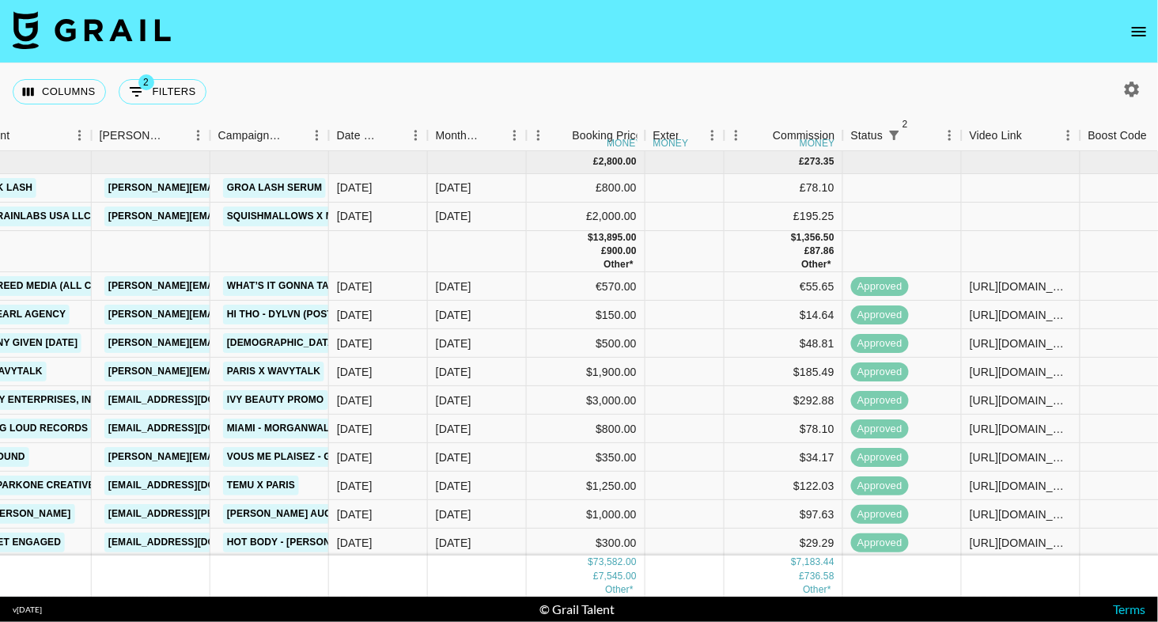
scroll to position [0, 630]
